Goal: Task Accomplishment & Management: Complete application form

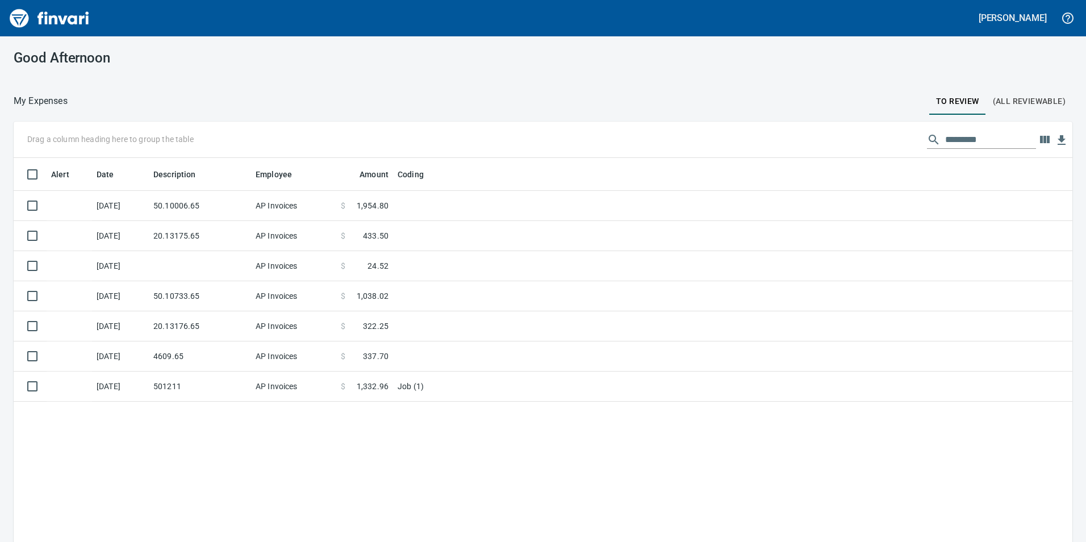
scroll to position [408, 1042]
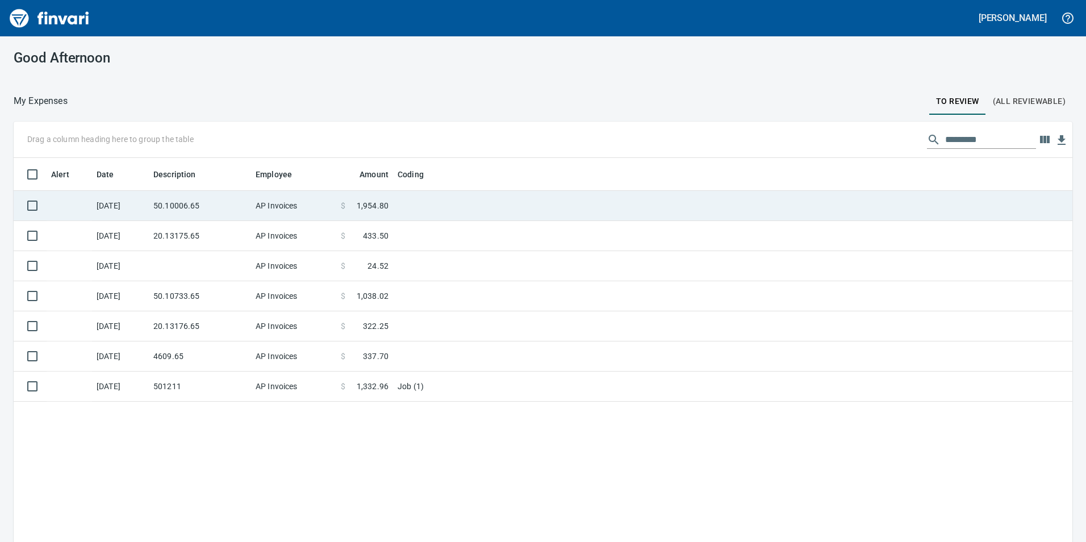
click at [157, 203] on td "50.10006.65" at bounding box center [200, 206] width 102 height 30
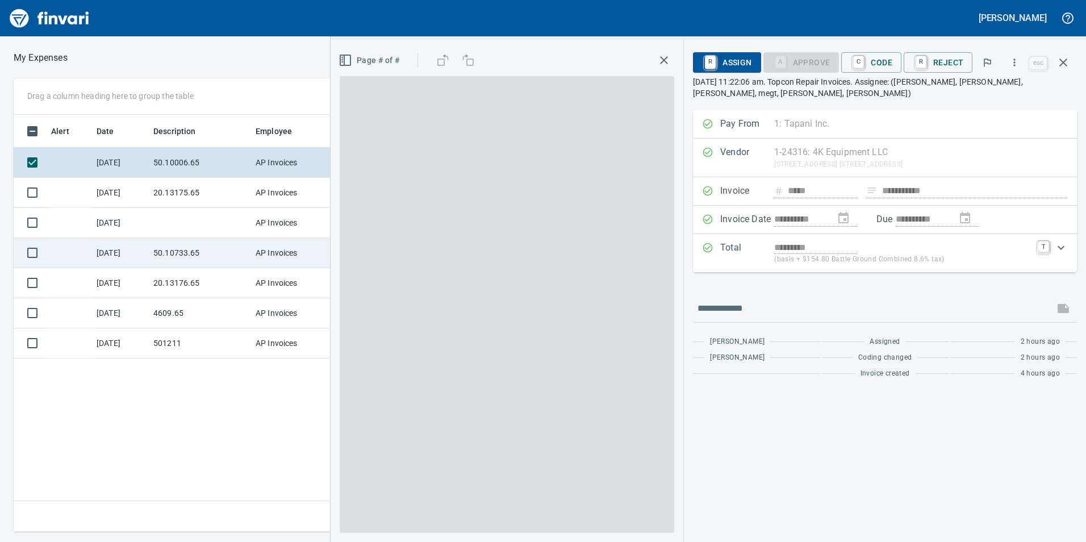
scroll to position [408, 766]
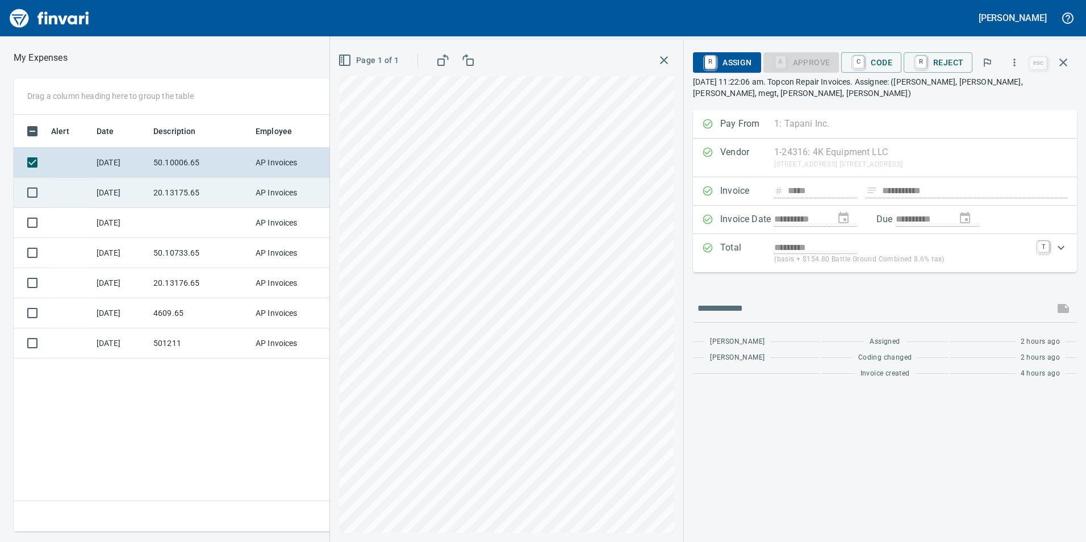
click at [174, 185] on td "20.13175.65" at bounding box center [200, 193] width 102 height 30
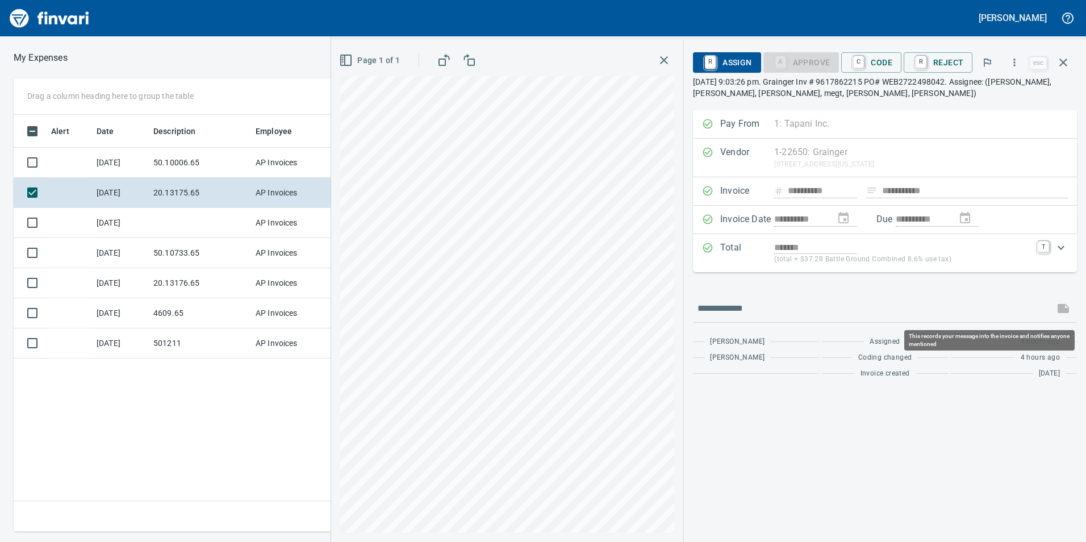
scroll to position [408, 766]
drag, startPoint x: 884, startPoint y: 61, endPoint x: 894, endPoint y: 87, distance: 27.9
click at [884, 61] on span "C Code" at bounding box center [871, 62] width 42 height 19
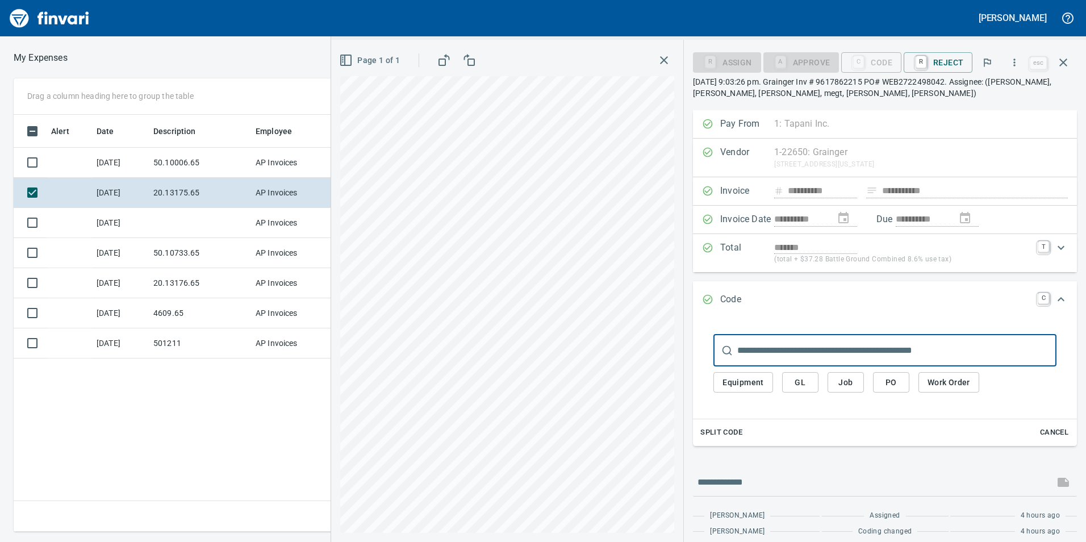
click at [806, 379] on span "GL" at bounding box center [800, 383] width 18 height 14
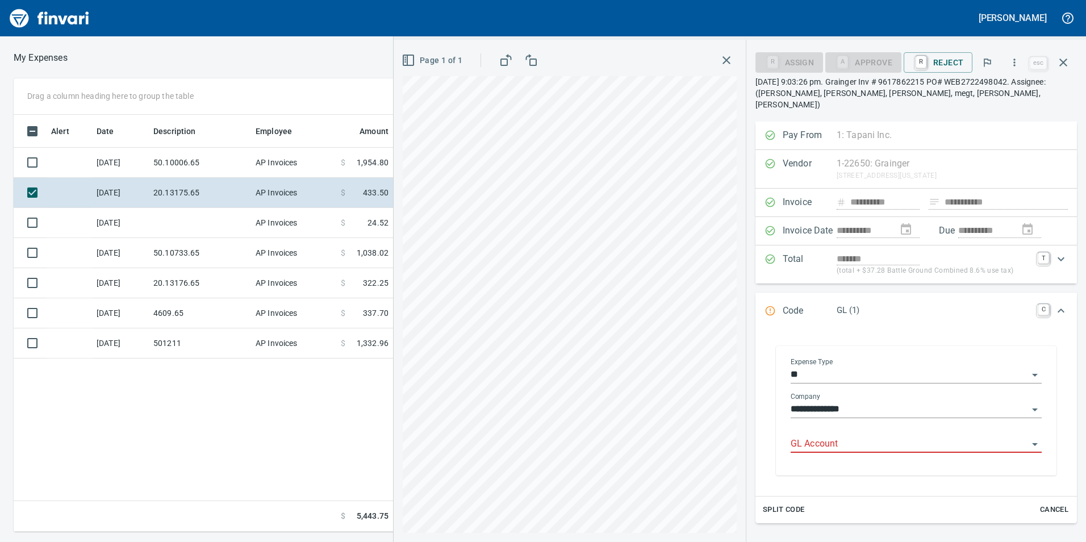
click at [814, 437] on input "GL Account" at bounding box center [909, 444] width 237 height 16
click at [887, 453] on li "6020.65.10: SMTC Consumables" at bounding box center [913, 461] width 241 height 27
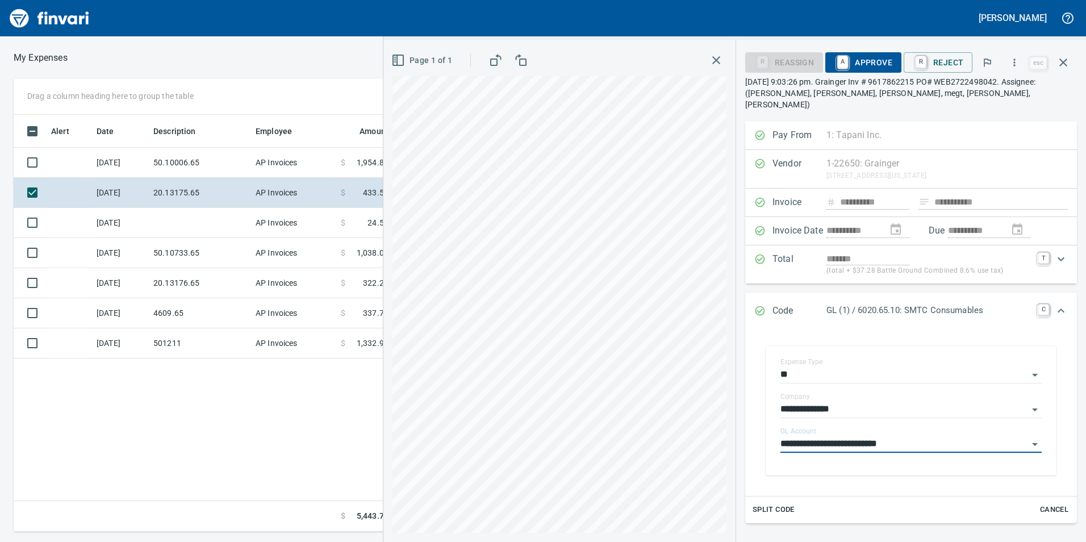
type input "**********"
click at [860, 55] on span "A Approve" at bounding box center [864, 62] width 58 height 19
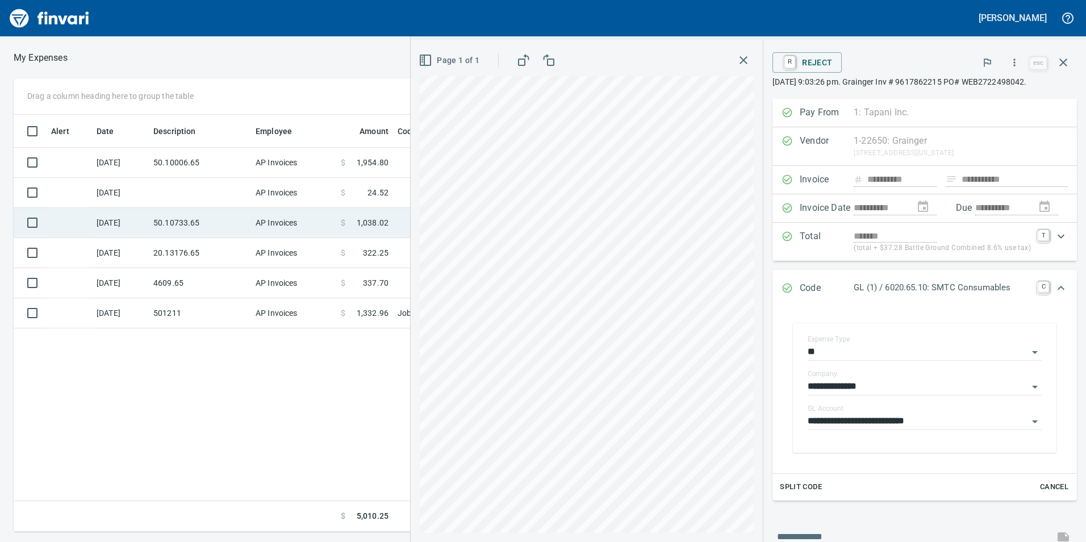
click at [191, 211] on td "50.10733.65" at bounding box center [200, 223] width 102 height 30
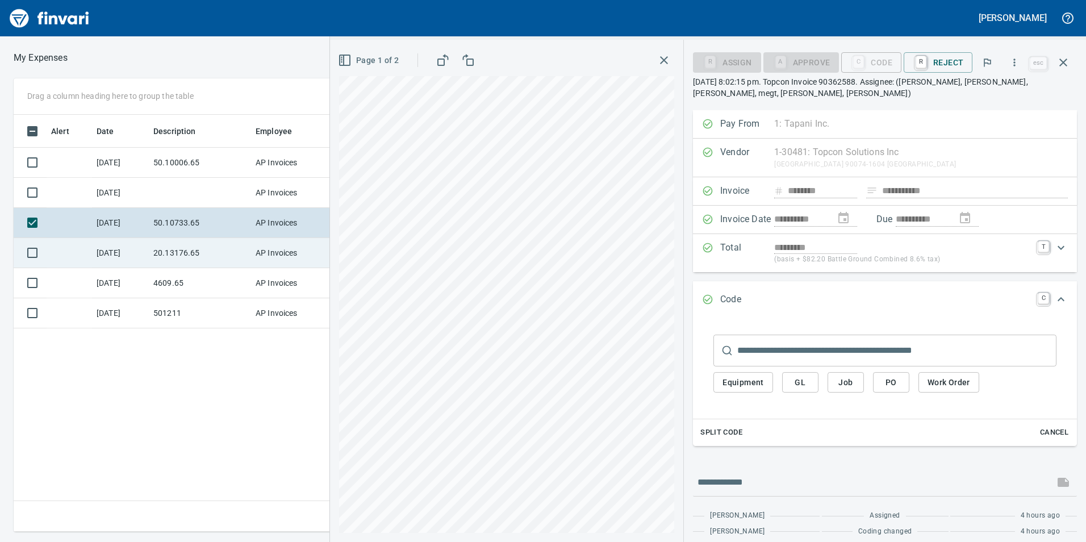
click at [159, 249] on td "20.13176.65" at bounding box center [200, 253] width 102 height 30
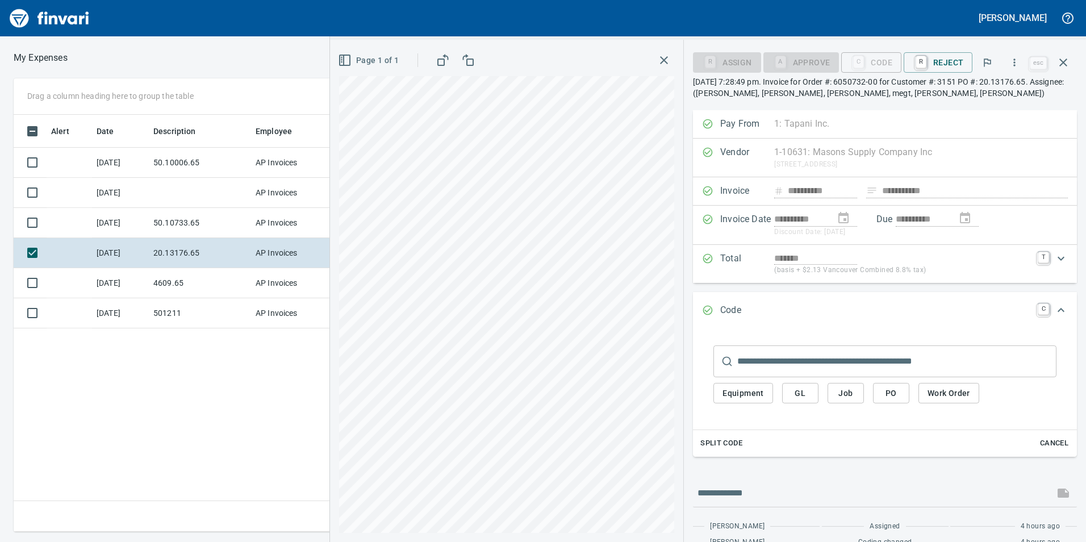
click at [798, 396] on span "GL" at bounding box center [800, 393] width 18 height 14
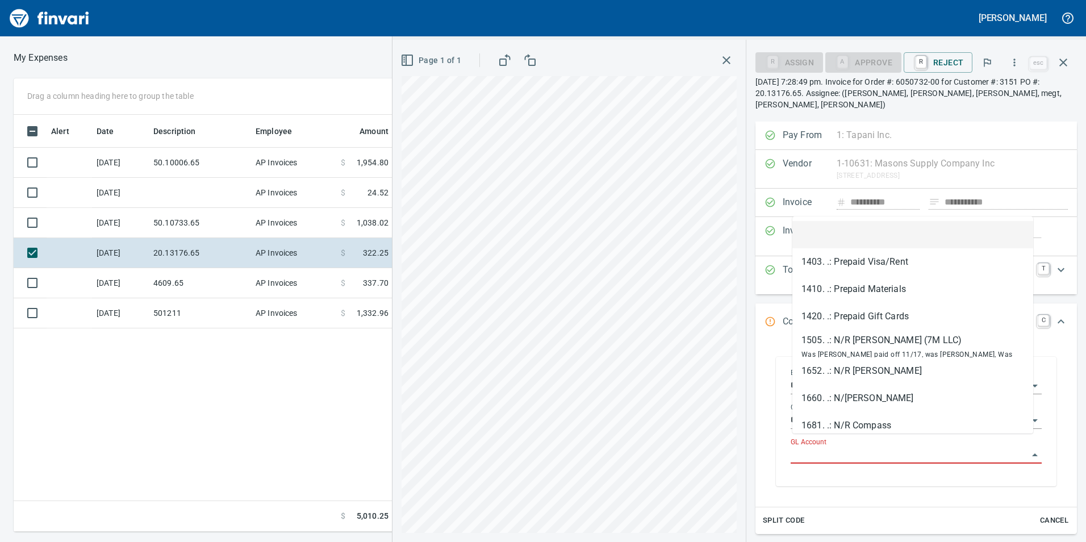
click at [804, 447] on input "GL Account" at bounding box center [909, 455] width 237 height 16
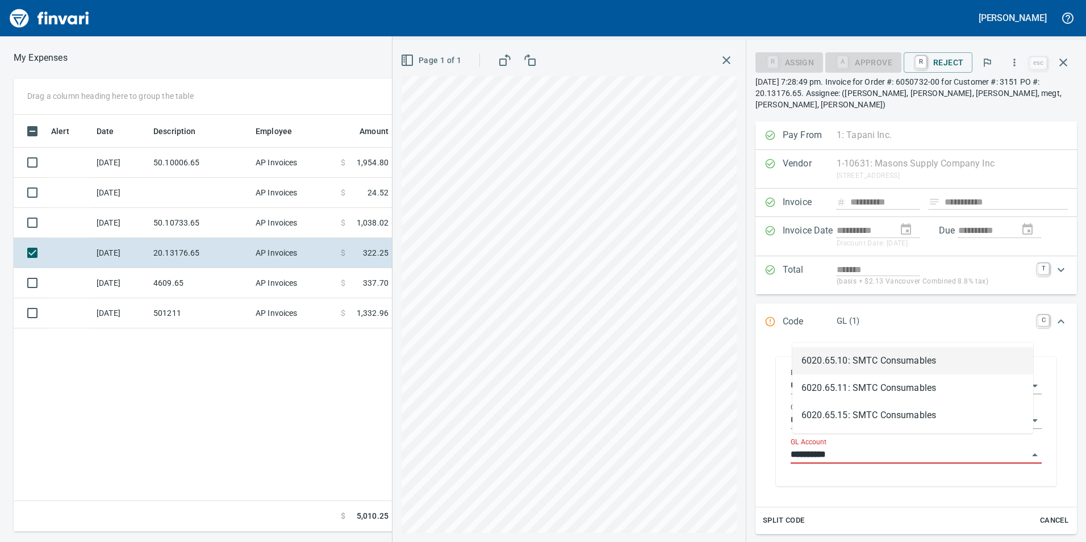
scroll to position [408, 766]
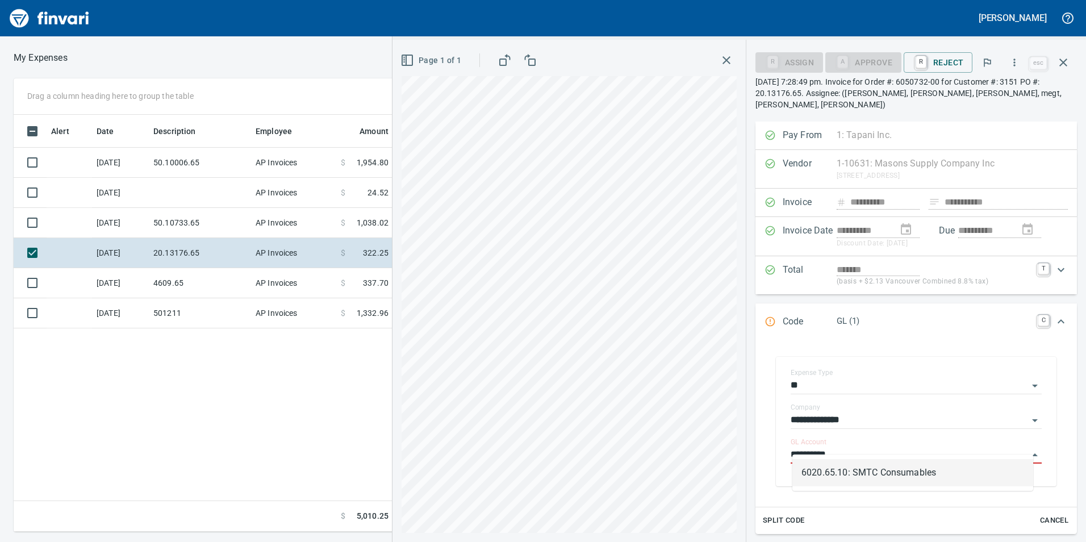
click at [819, 476] on li "6020.65.10: SMTC Consumables" at bounding box center [913, 472] width 241 height 27
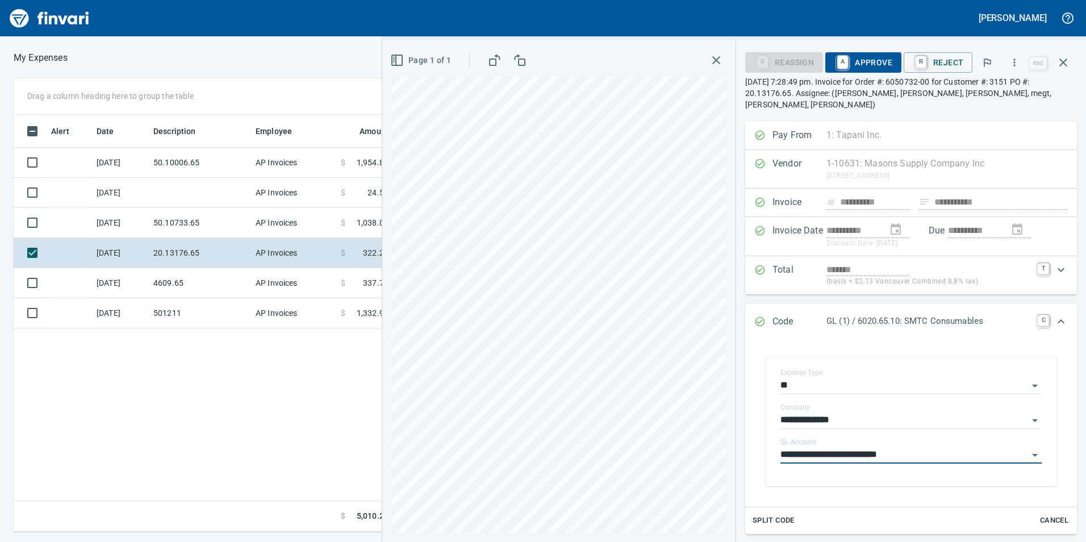
type input "**********"
click at [865, 57] on span "A Approve" at bounding box center [864, 62] width 58 height 19
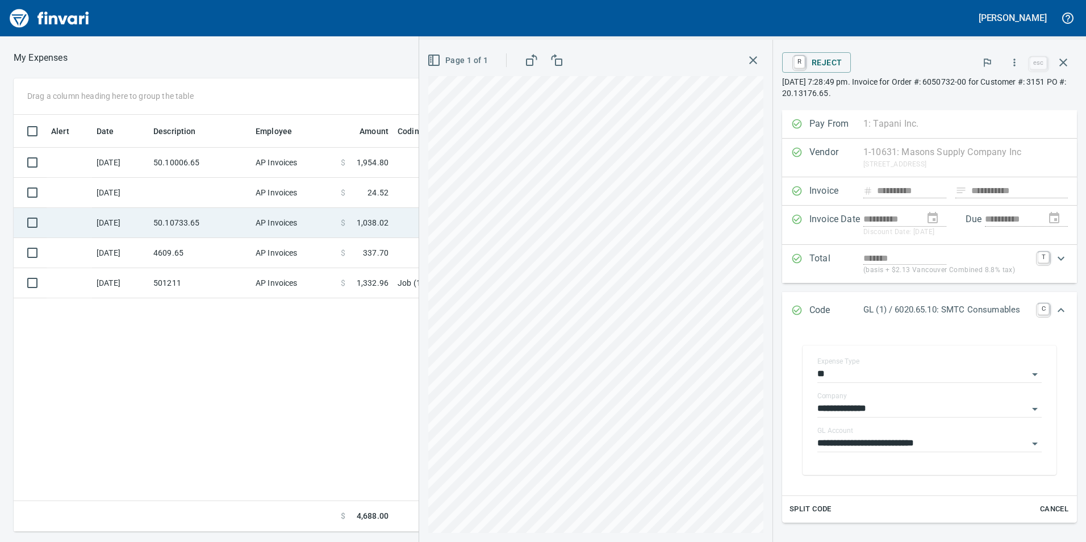
click at [209, 213] on td "50.10733.65" at bounding box center [200, 223] width 102 height 30
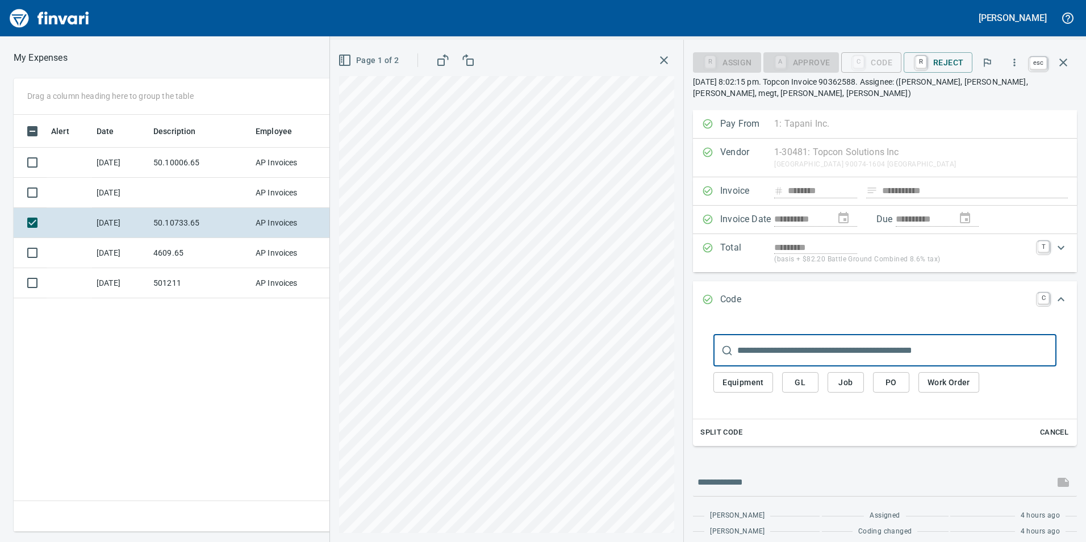
click at [1071, 61] on button "button" at bounding box center [1063, 62] width 27 height 27
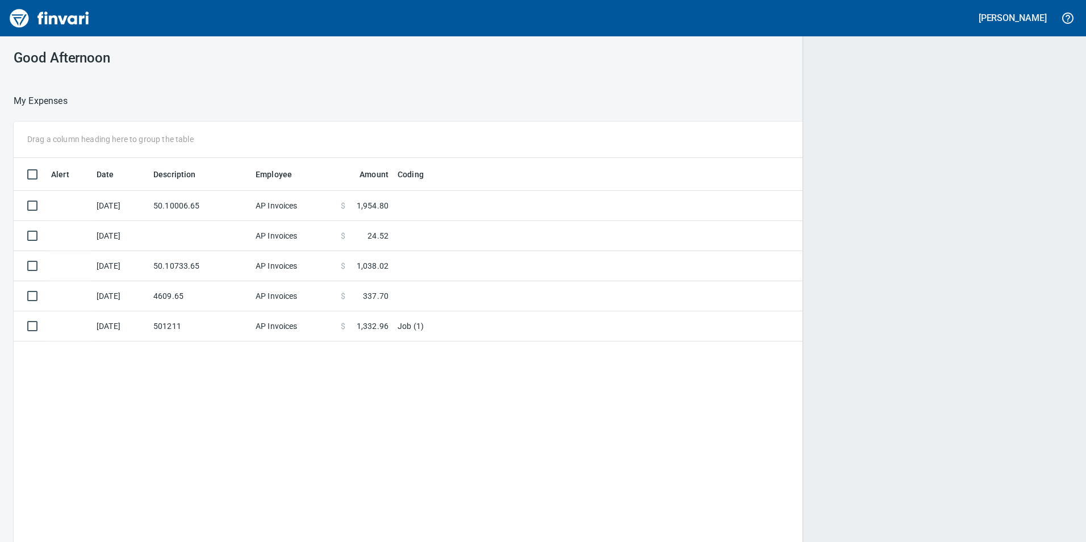
scroll to position [1, 1]
